Goal: Navigation & Orientation: Find specific page/section

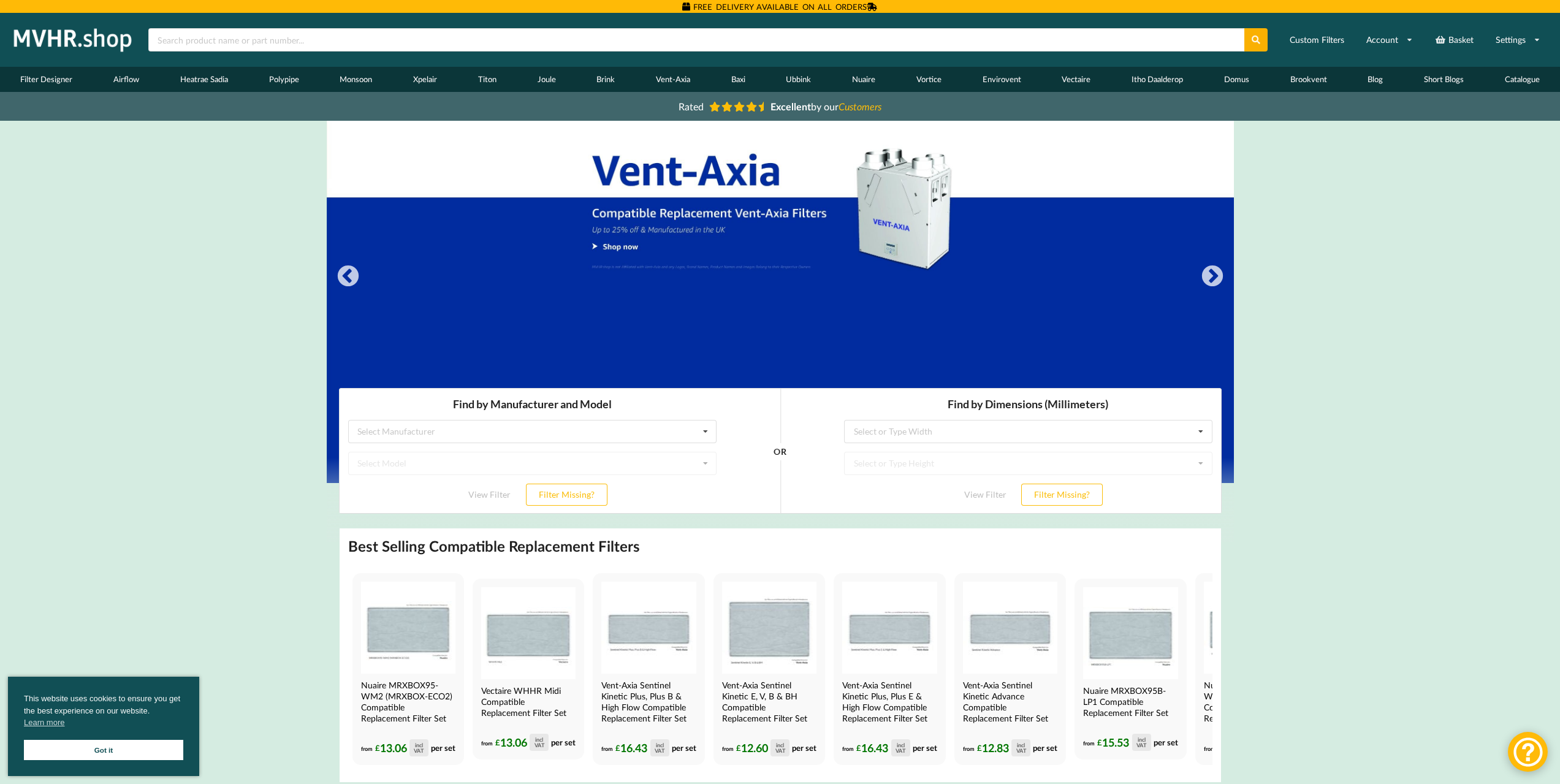
click at [1437, 76] on link "Short Blogs" at bounding box center [1445, 79] width 81 height 26
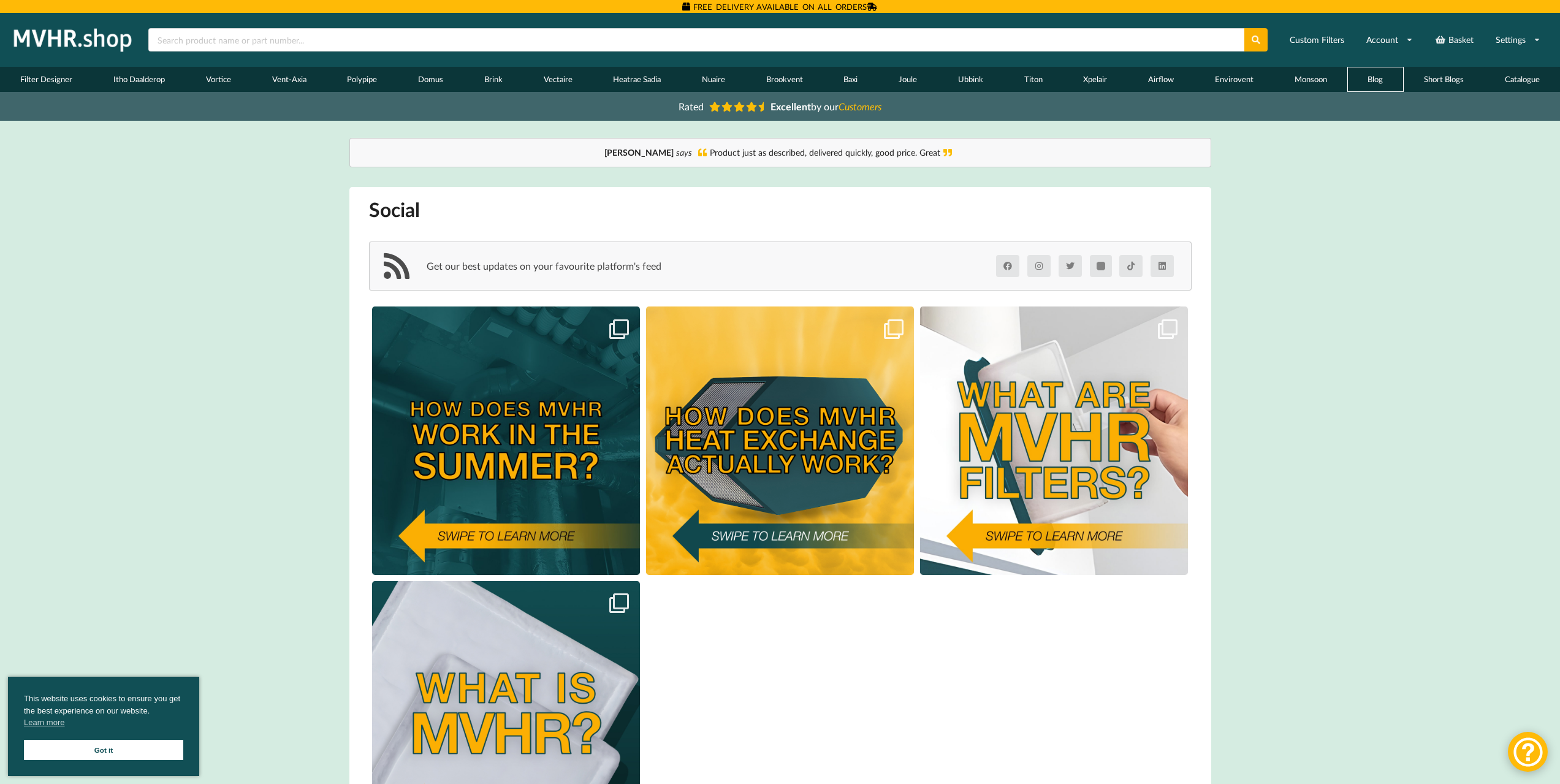
click at [1371, 77] on link "Blog" at bounding box center [1376, 79] width 57 height 26
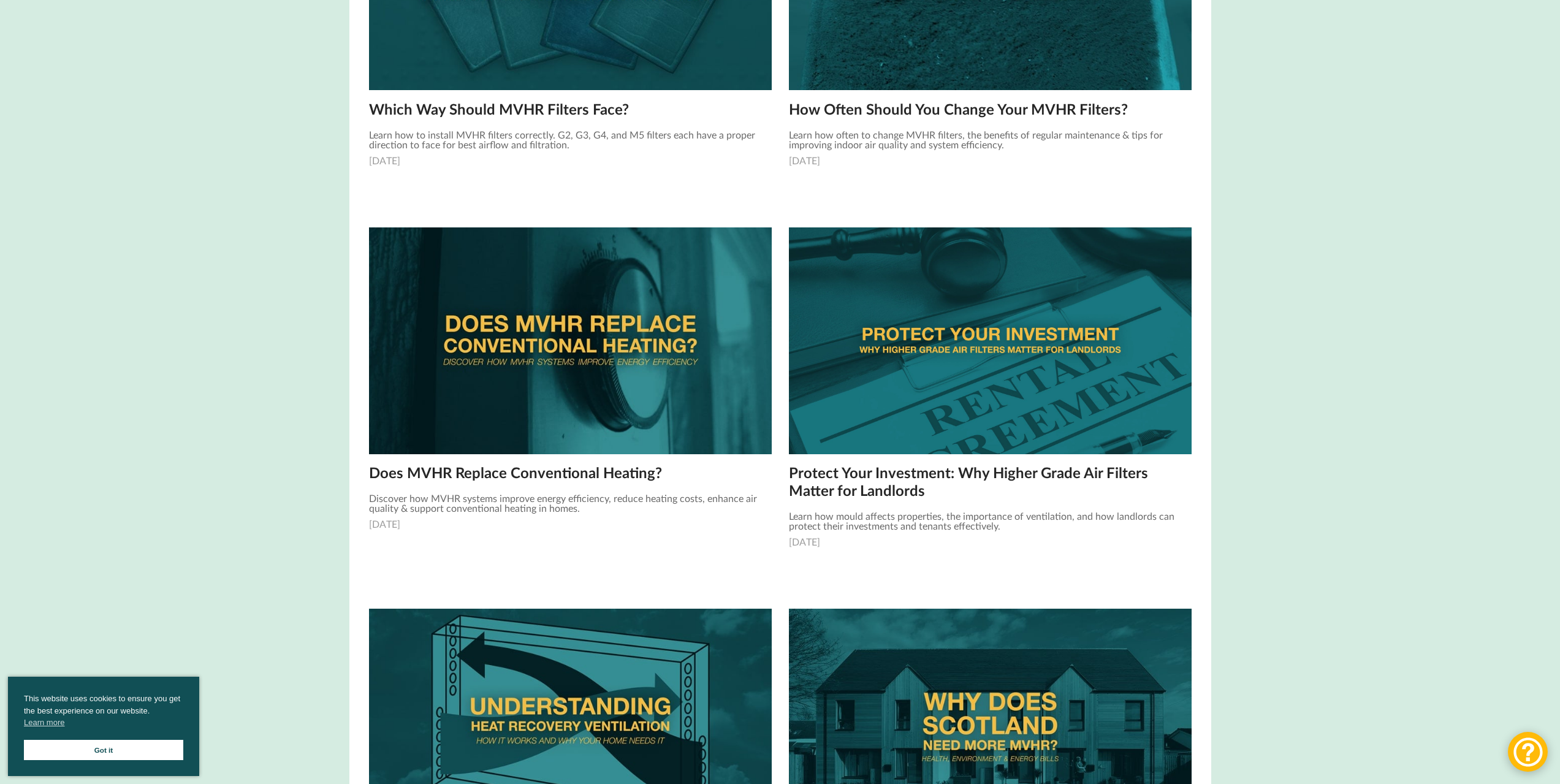
scroll to position [306, 0]
